Goal: Task Accomplishment & Management: Use online tool/utility

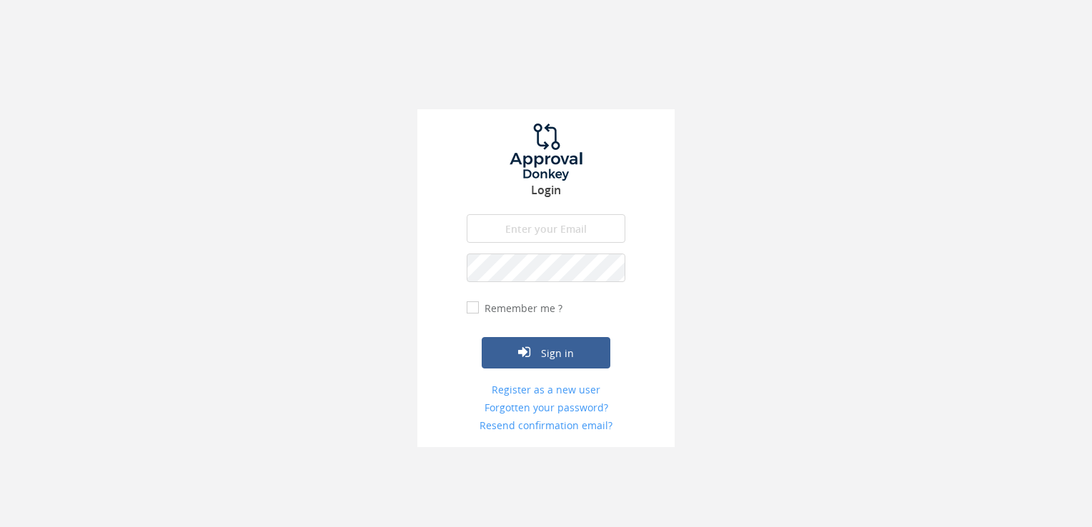
click at [522, 227] on input "email" at bounding box center [546, 228] width 159 height 29
type input "[EMAIL_ADDRESS][DOMAIN_NAME]"
click at [482, 337] on button "Sign in" at bounding box center [546, 352] width 129 height 31
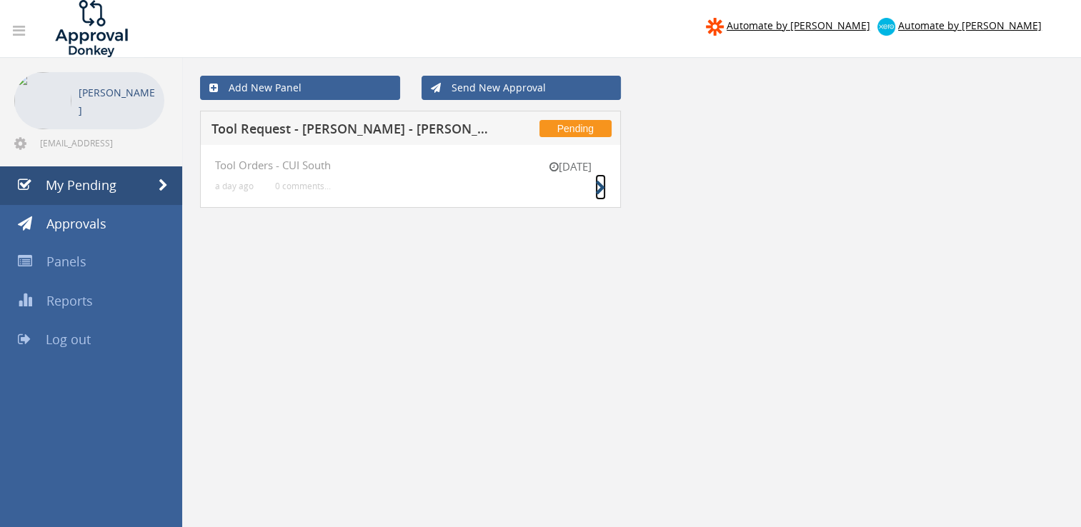
click at [601, 189] on icon at bounding box center [600, 188] width 11 height 15
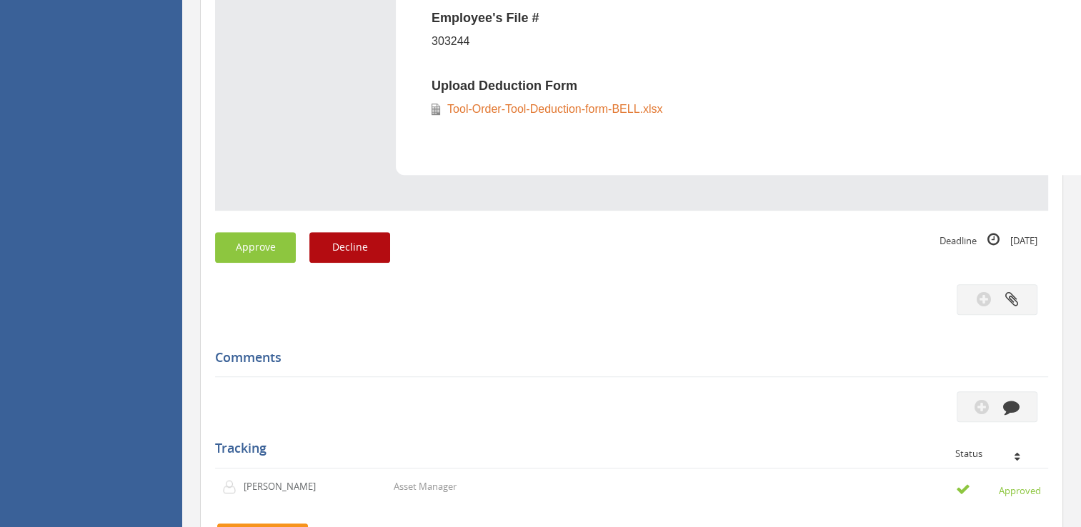
scroll to position [929, 0]
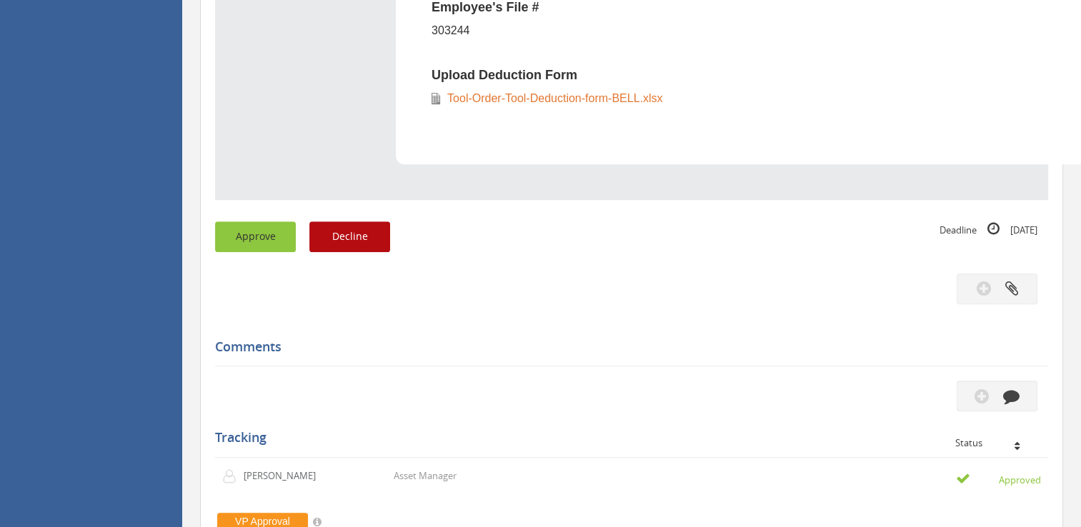
click at [249, 243] on button "Approve" at bounding box center [255, 237] width 81 height 31
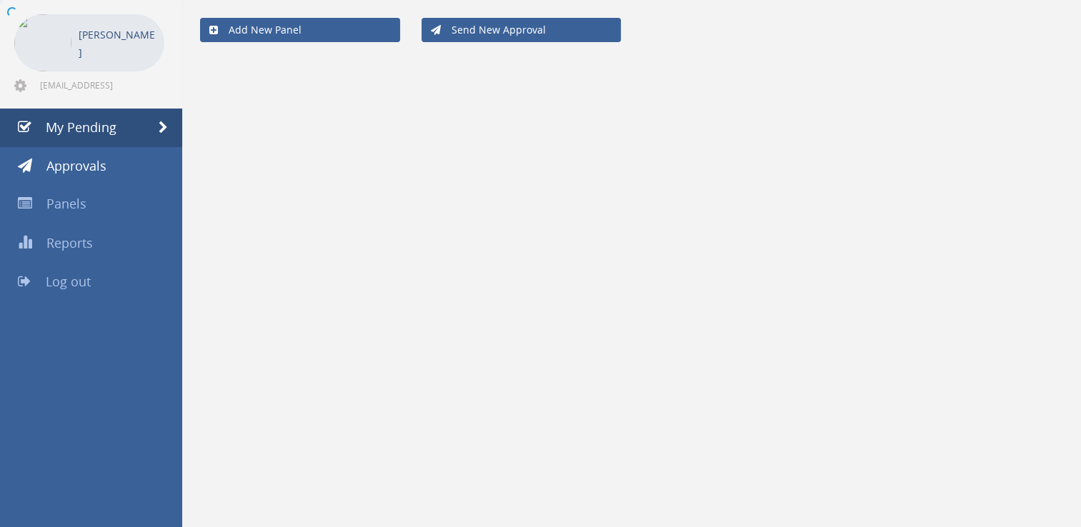
scroll to position [57, 0]
